Goal: Register for event/course

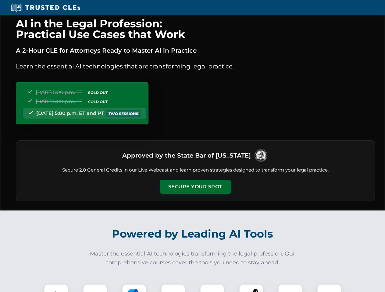
click at [195, 187] on button "Secure Your Spot" at bounding box center [195, 187] width 71 height 14
click at [56, 288] on img at bounding box center [56, 297] width 18 height 18
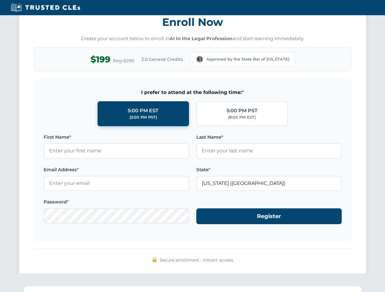
scroll to position [598, 0]
